Goal: Task Accomplishment & Management: Manage account settings

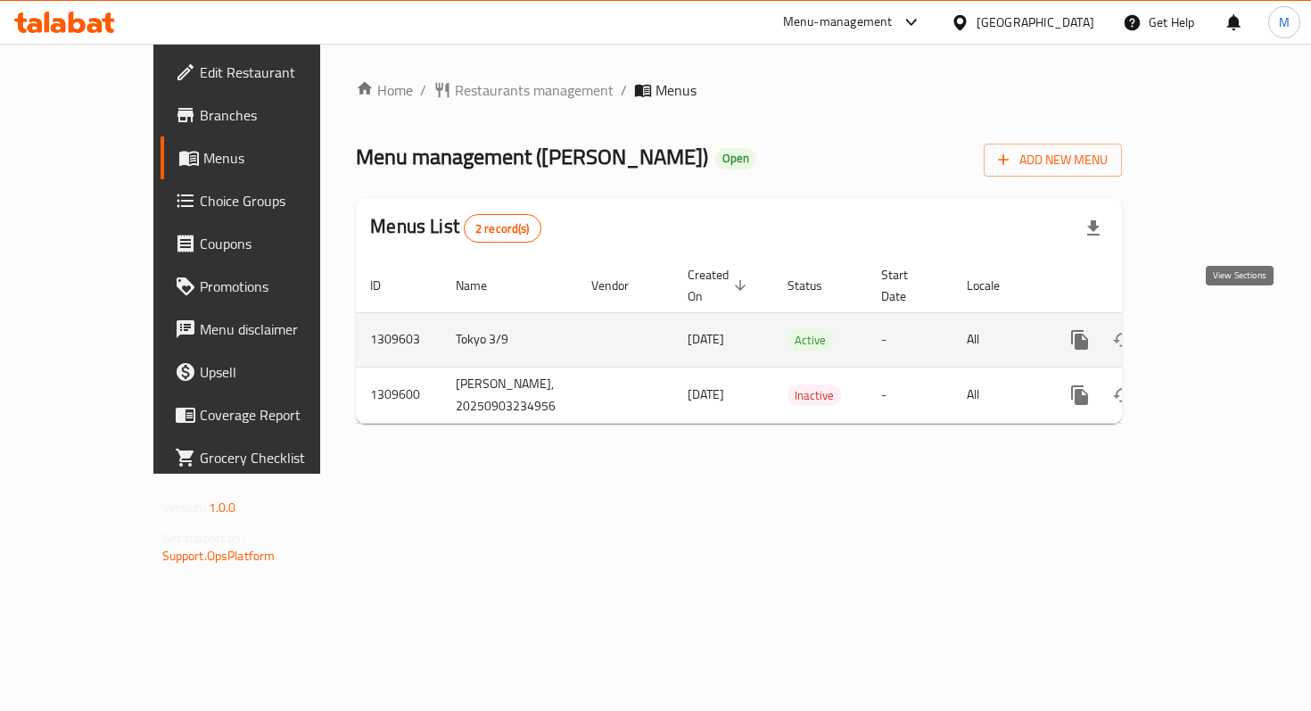
click at [1219, 329] on icon "enhanced table" at bounding box center [1207, 339] width 21 height 21
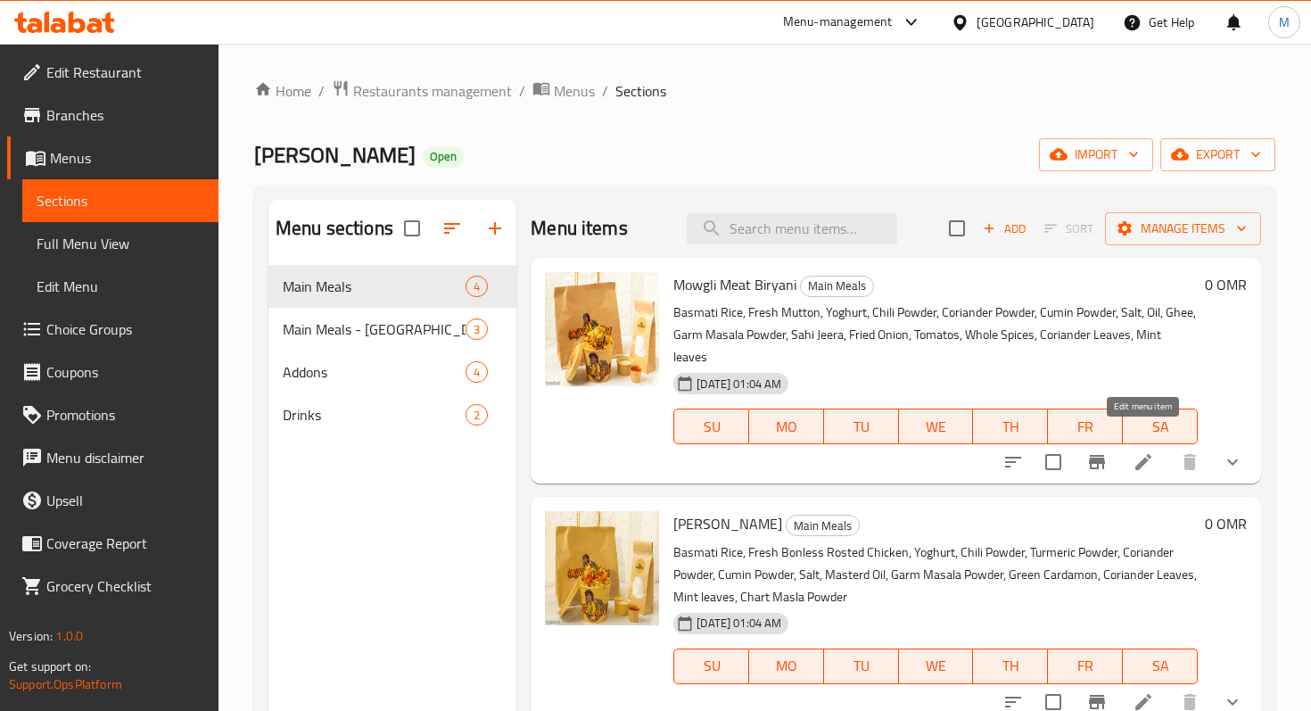
click at [1140, 451] on icon at bounding box center [1142, 461] width 21 height 21
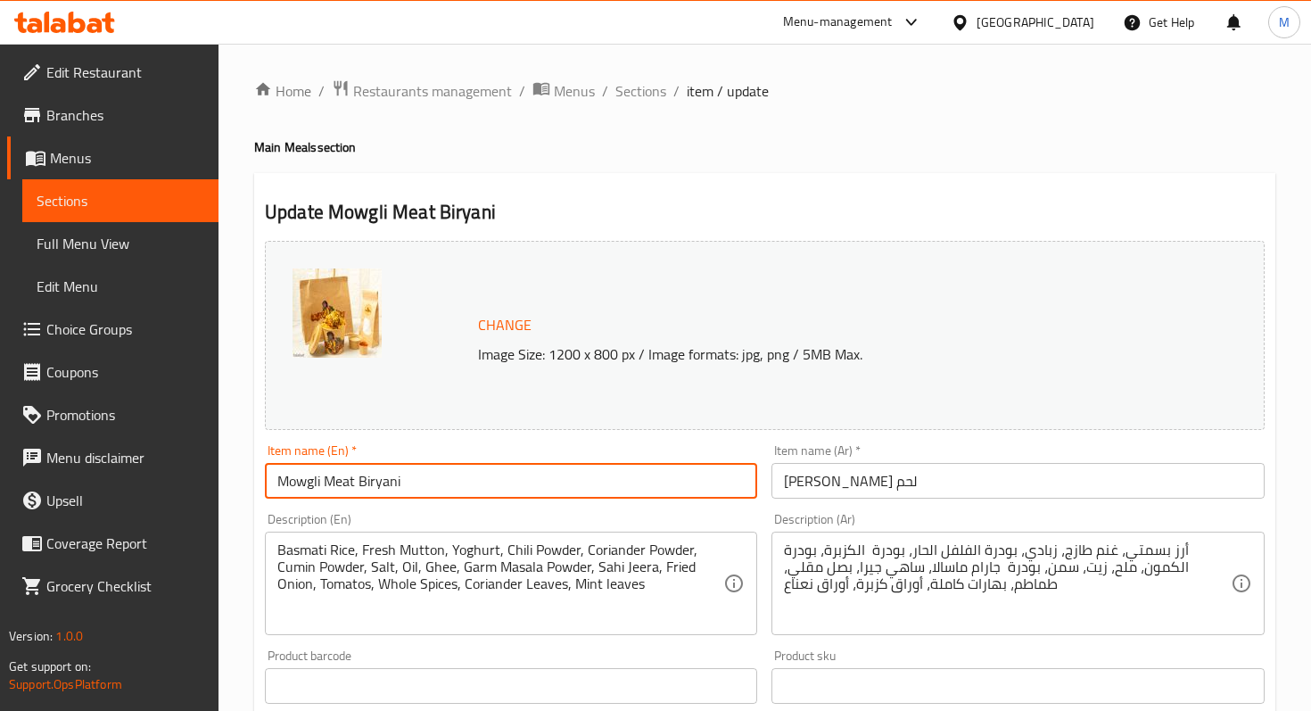
click at [338, 483] on input "Mowgli Meat Biryani" at bounding box center [511, 481] width 492 height 36
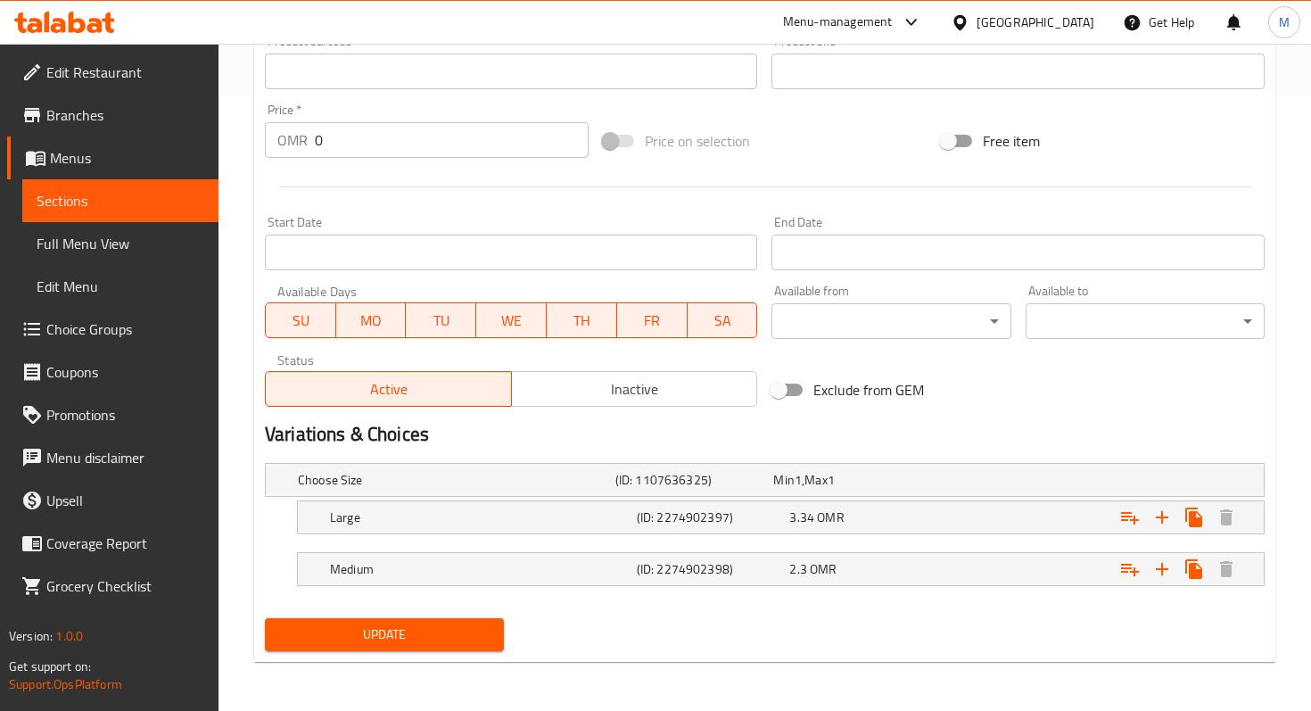
type input "[PERSON_NAME]"
click at [385, 613] on div "Update" at bounding box center [384, 634] width 253 height 47
click at [392, 636] on span "Update" at bounding box center [384, 634] width 210 height 22
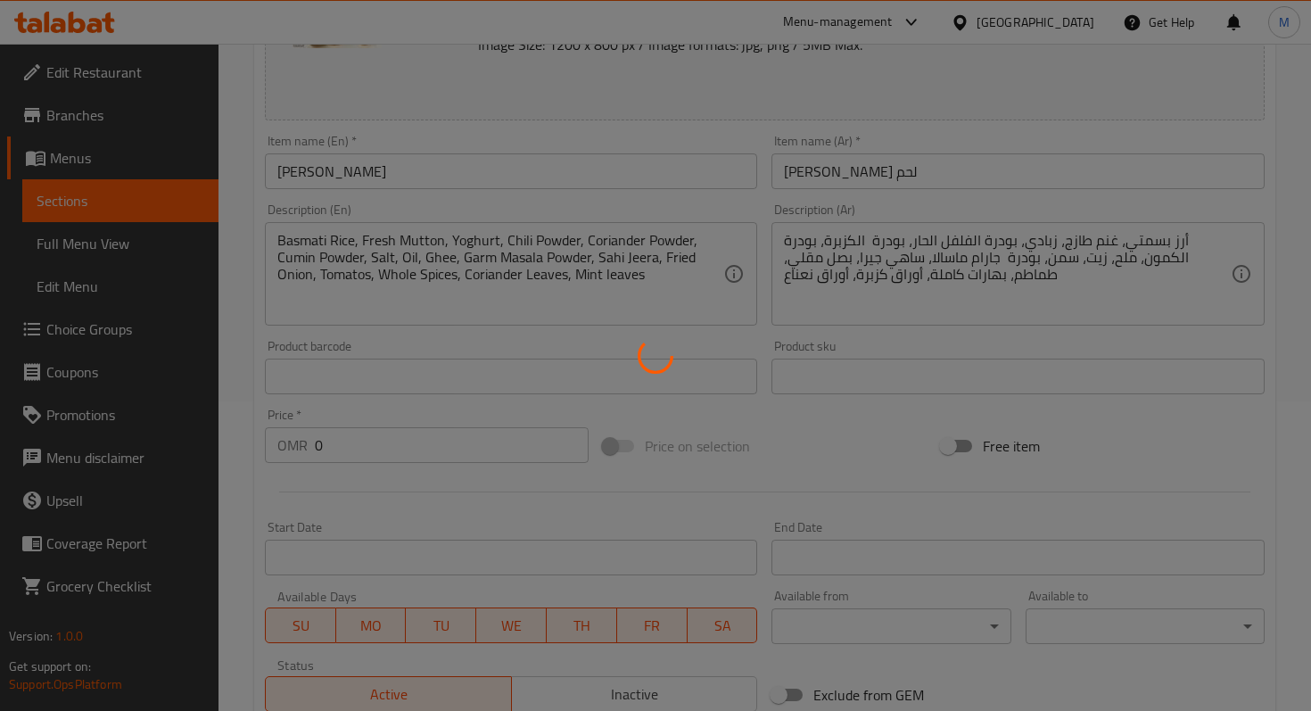
scroll to position [0, 0]
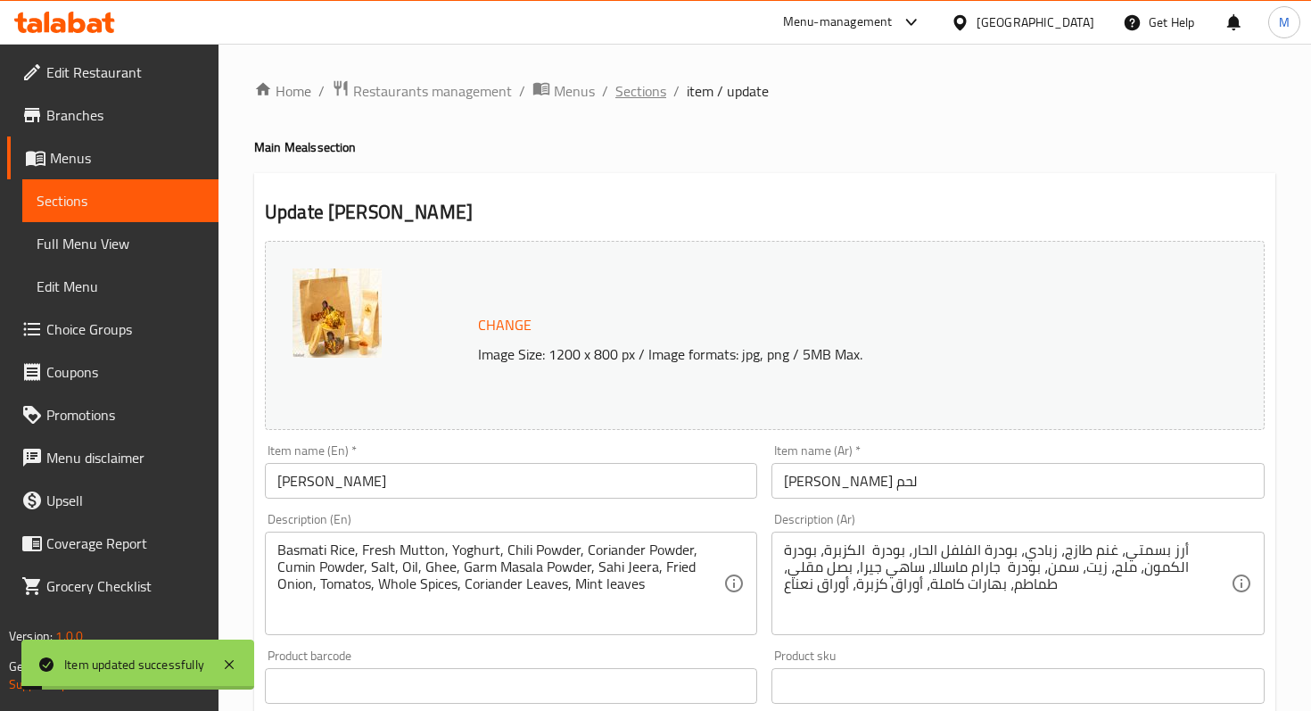
click at [624, 94] on span "Sections" at bounding box center [640, 90] width 51 height 21
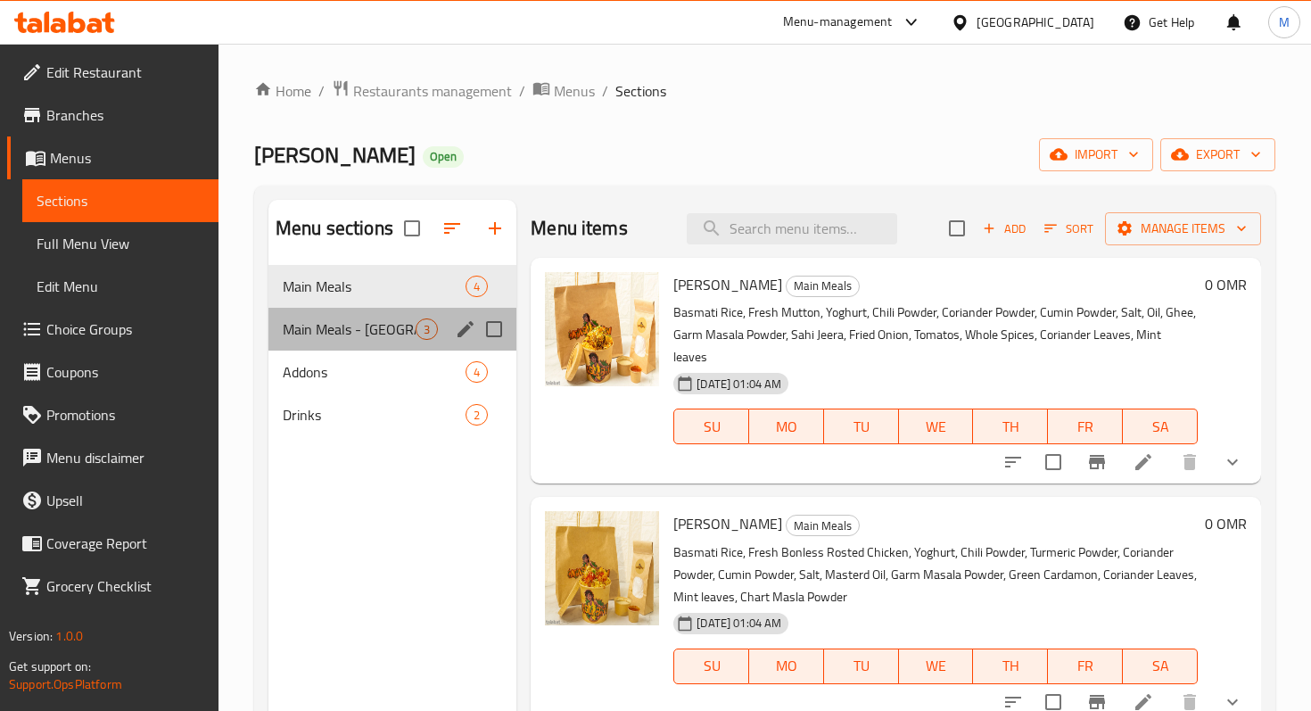
click at [421, 317] on div "Main Meals - Masala 3" at bounding box center [392, 329] width 248 height 43
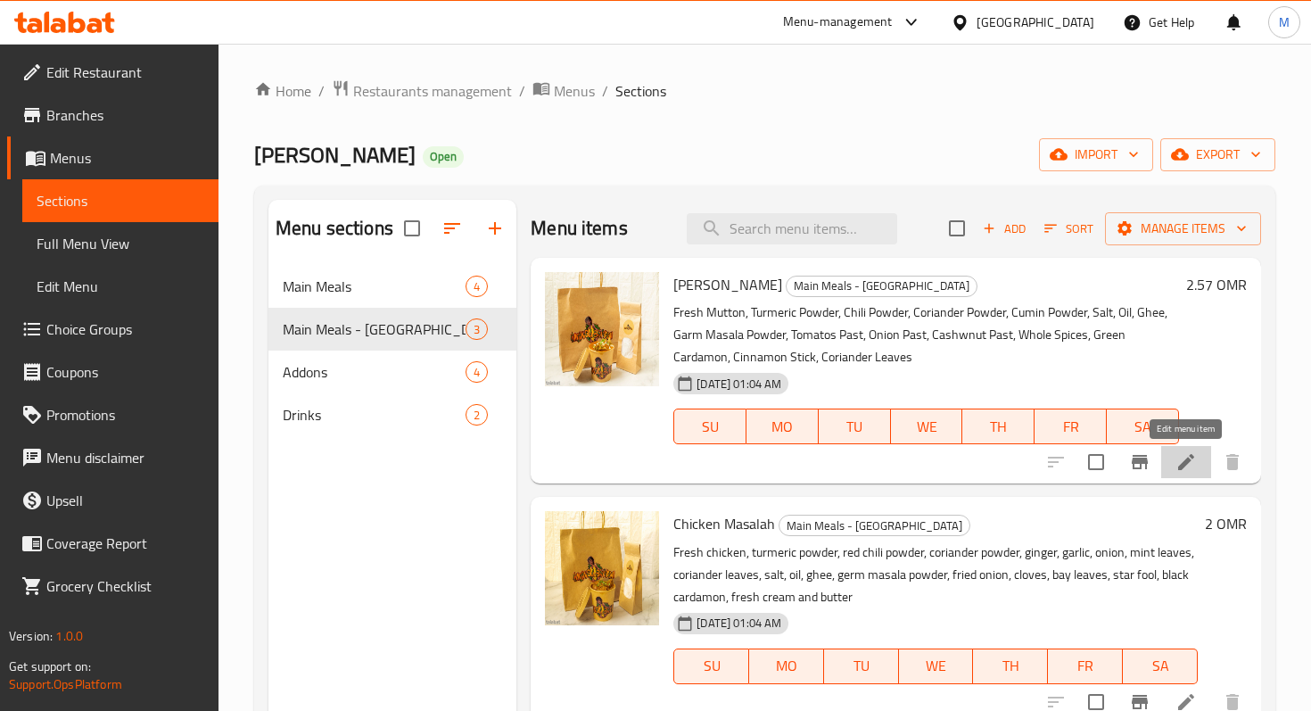
click at [1180, 467] on icon at bounding box center [1186, 462] width 16 height 16
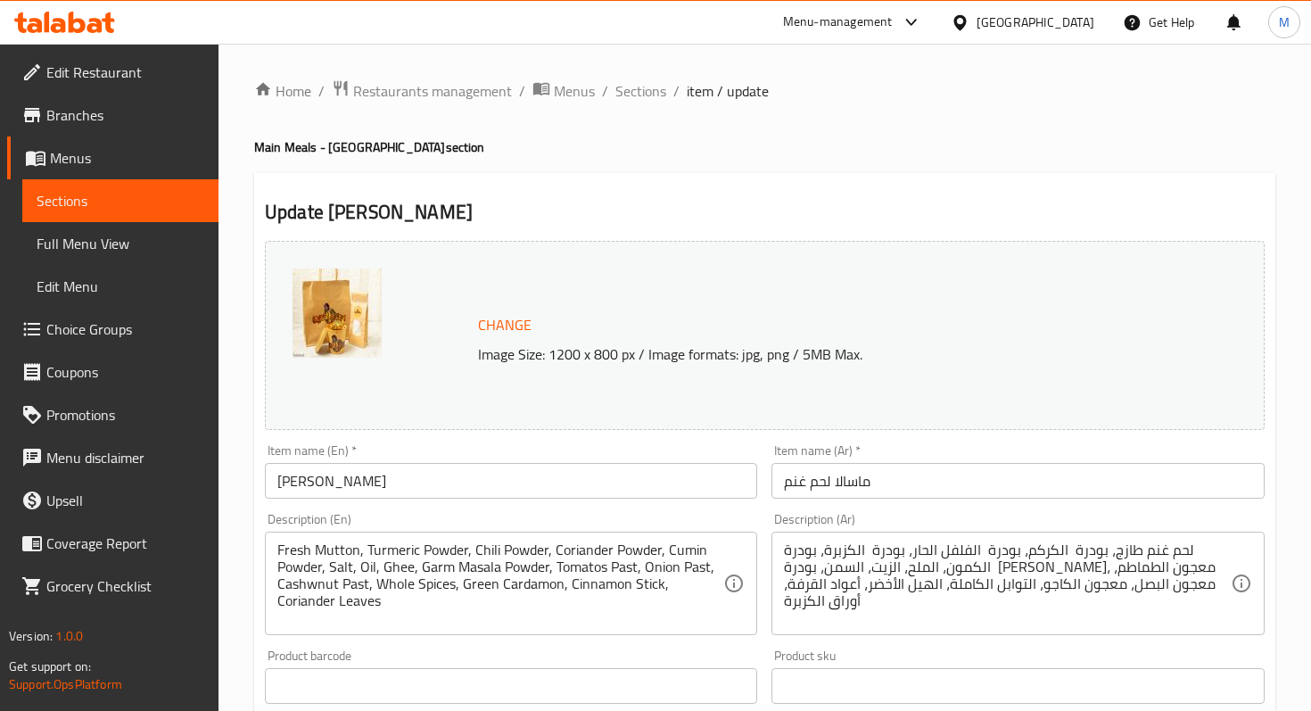
click at [797, 478] on input "ماسالا لحم غنم" at bounding box center [1017, 481] width 492 height 36
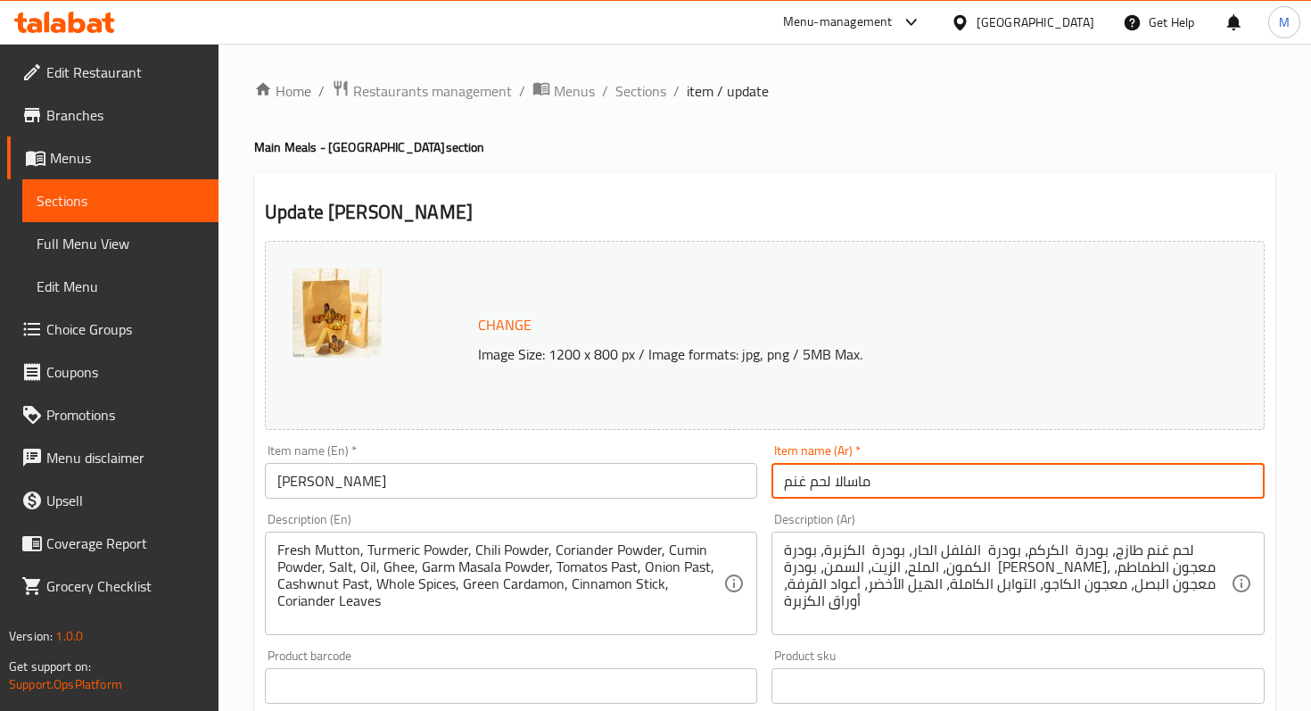
click at [797, 478] on input "ماسالا لحم غنم" at bounding box center [1017, 481] width 492 height 36
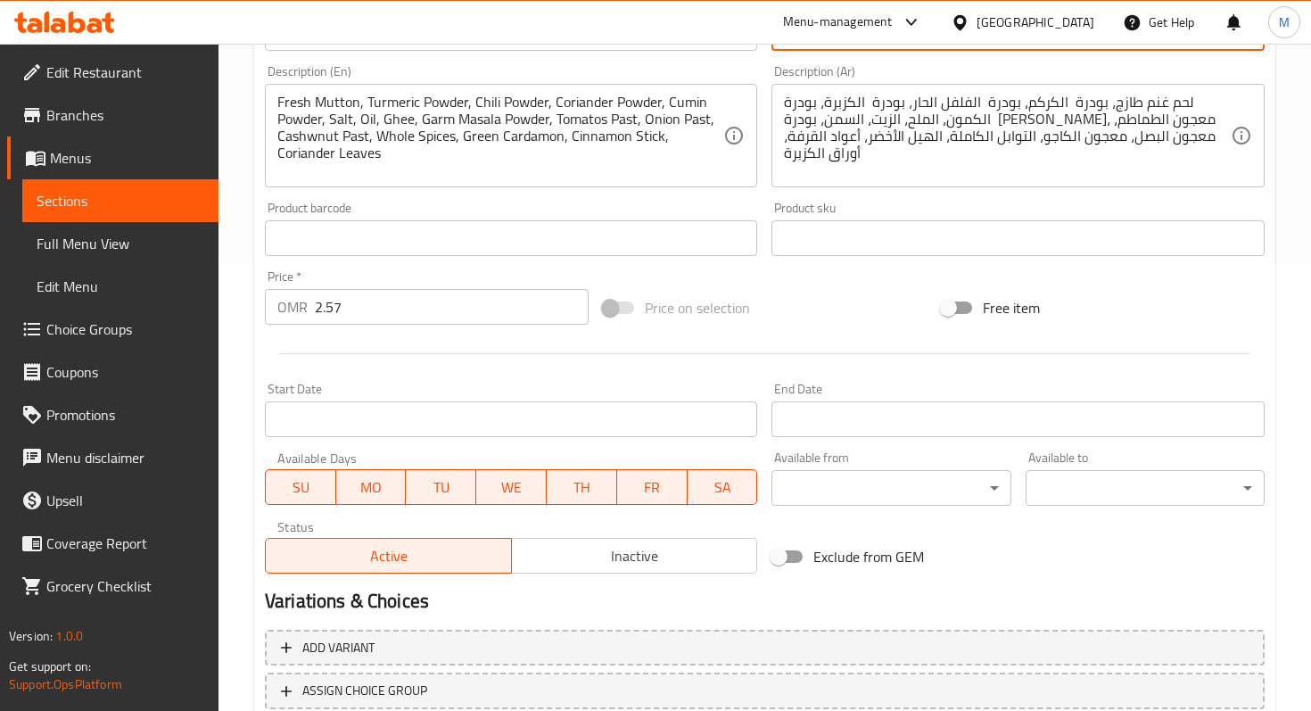
scroll to position [575, 0]
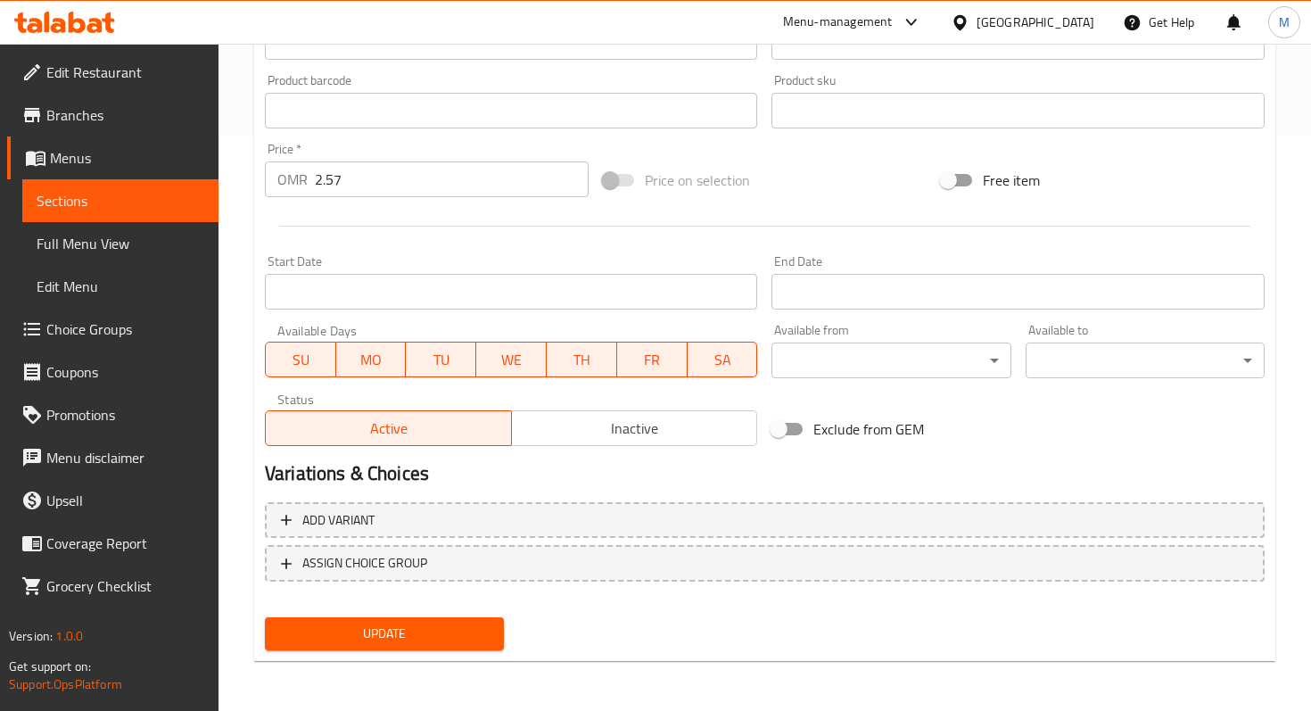
type input "ماسالا لحم"
click at [429, 631] on span "Update" at bounding box center [384, 633] width 210 height 22
